Goal: Task Accomplishment & Management: Manage account settings

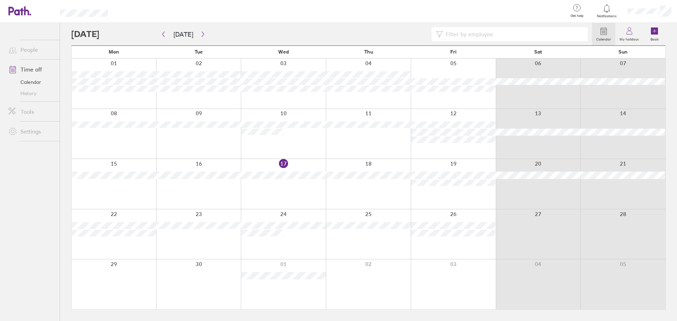
click at [284, 161] on div at bounding box center [283, 184] width 85 height 50
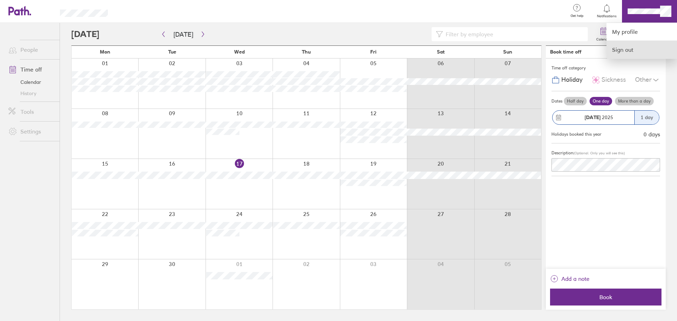
click at [628, 54] on link "Sign out" at bounding box center [641, 50] width 70 height 18
